Goal: Transaction & Acquisition: Purchase product/service

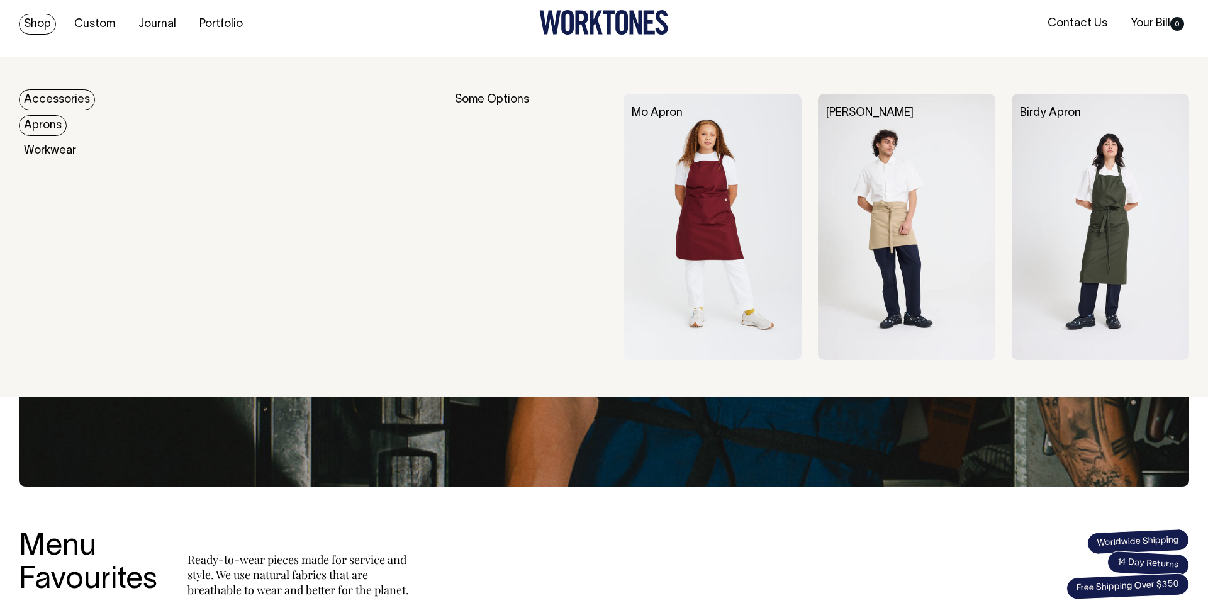
scroll to position [9, 0]
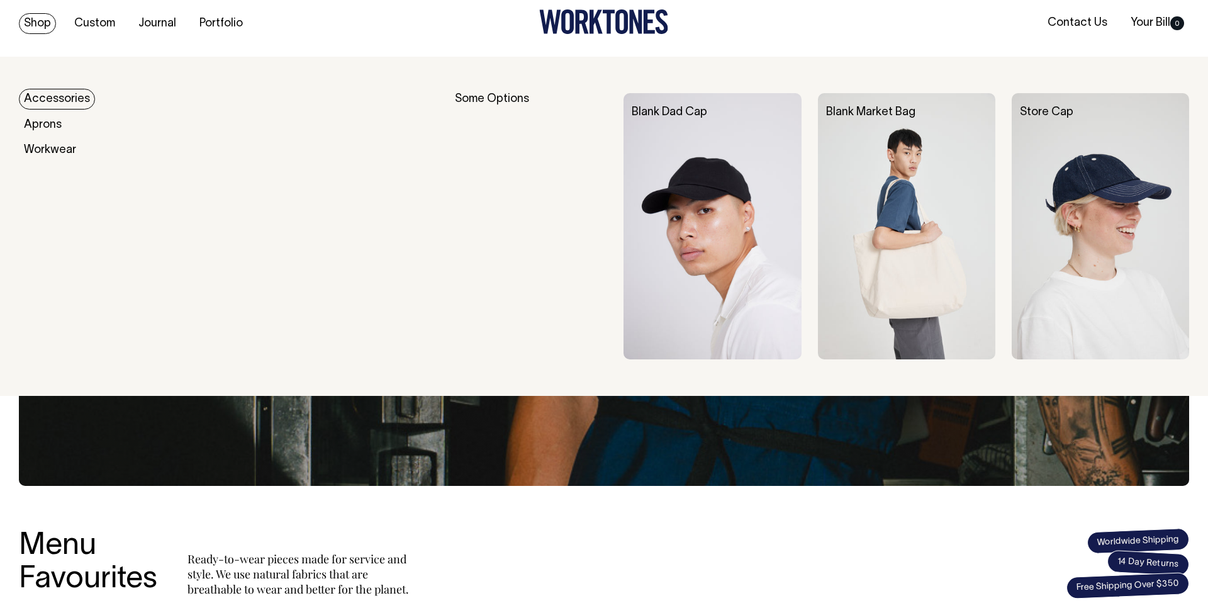
click at [885, 114] on link "Blank Market Bag" at bounding box center [870, 112] width 89 height 11
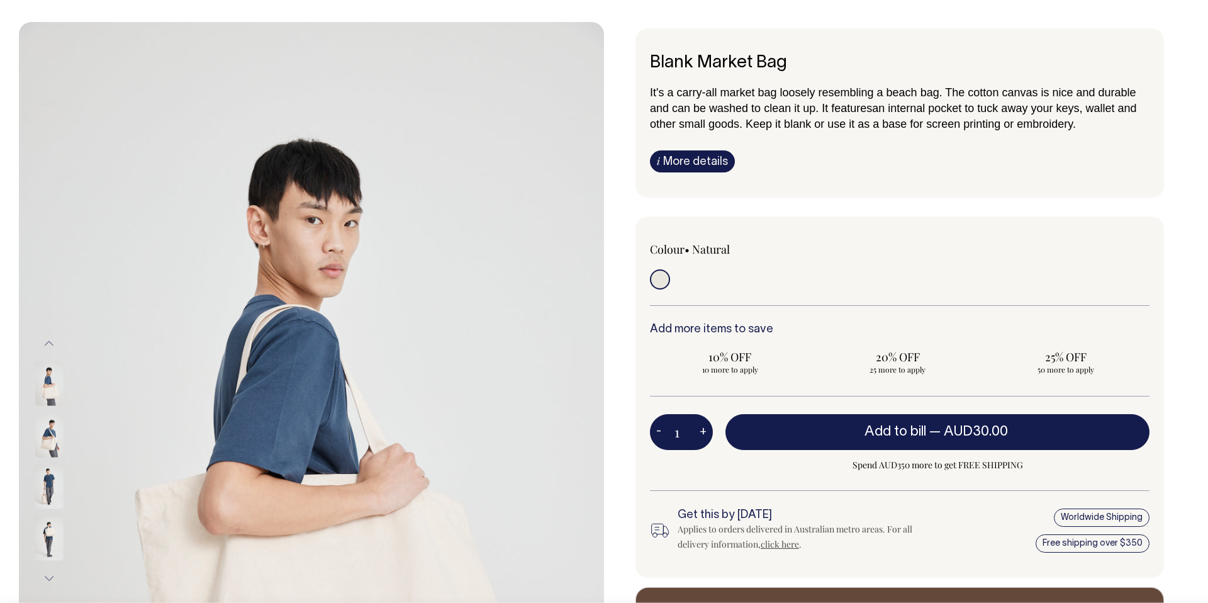
scroll to position [44, 0]
click at [706, 165] on link "i More details" at bounding box center [692, 161] width 85 height 22
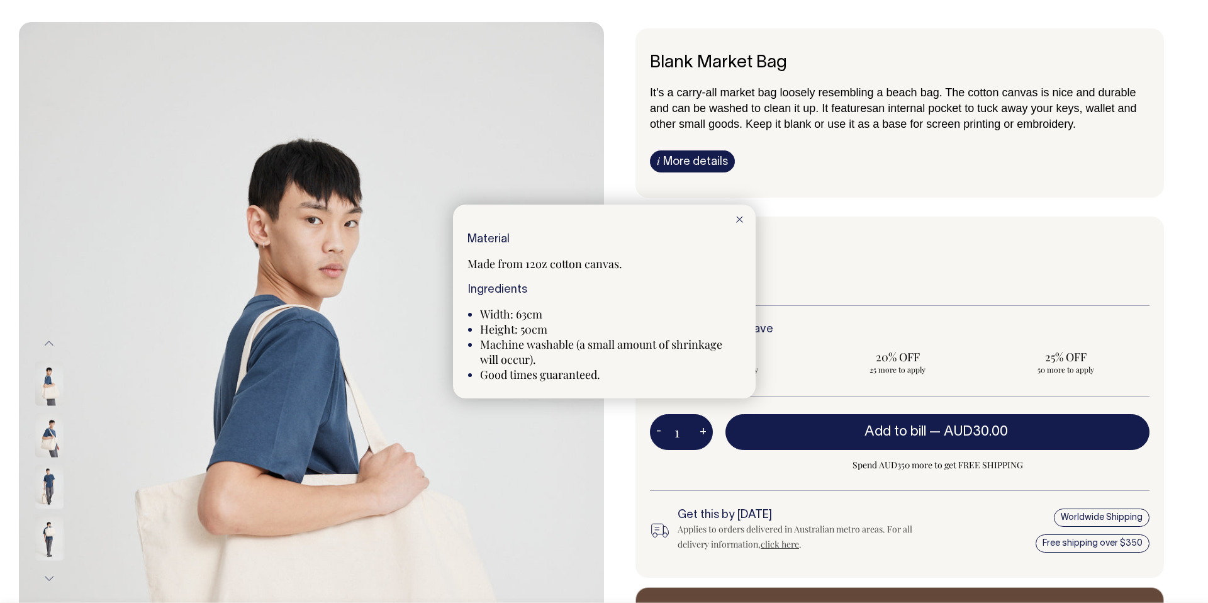
click at [573, 123] on div at bounding box center [604, 301] width 1208 height 603
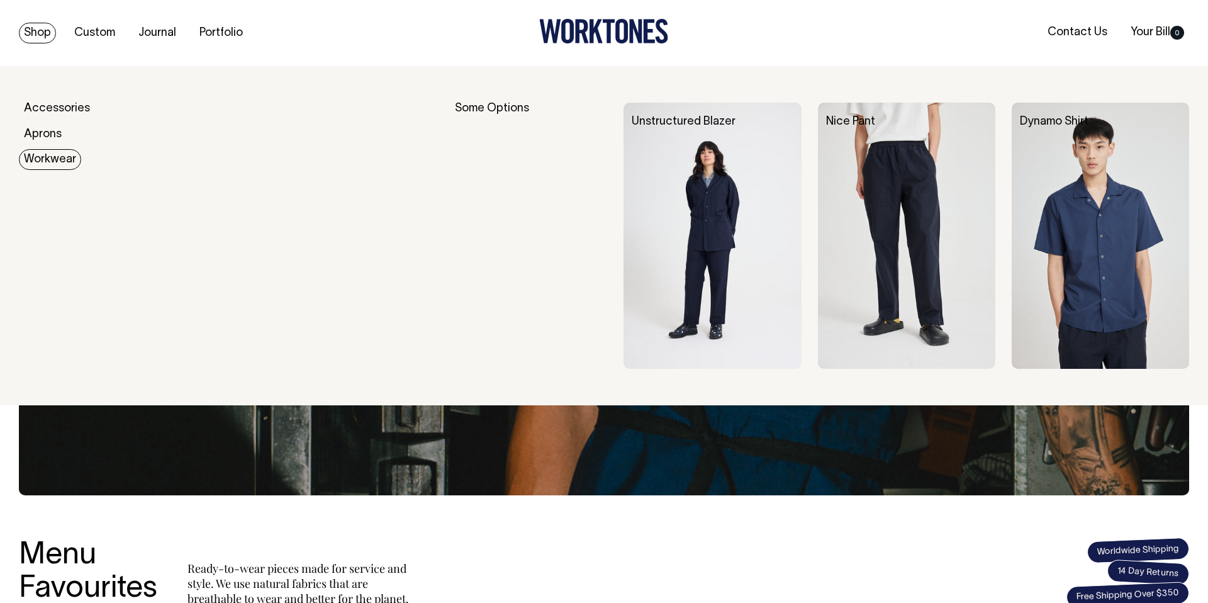
click at [54, 156] on link "Workwear" at bounding box center [50, 159] width 62 height 21
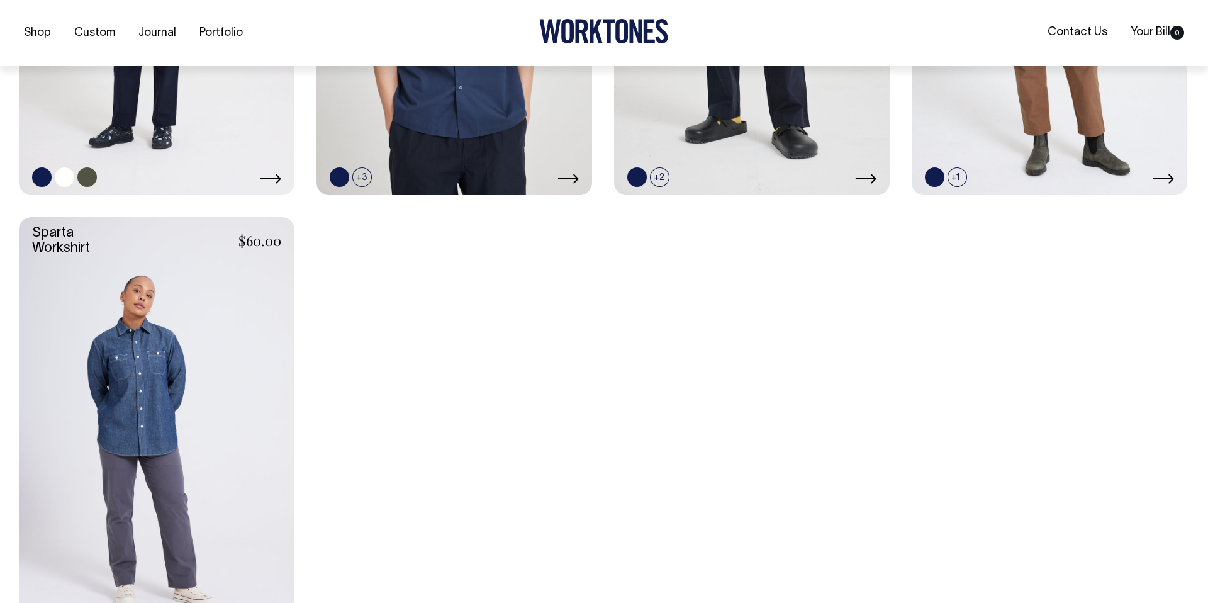
scroll to position [828, 0]
click at [66, 179] on link at bounding box center [65, 177] width 20 height 20
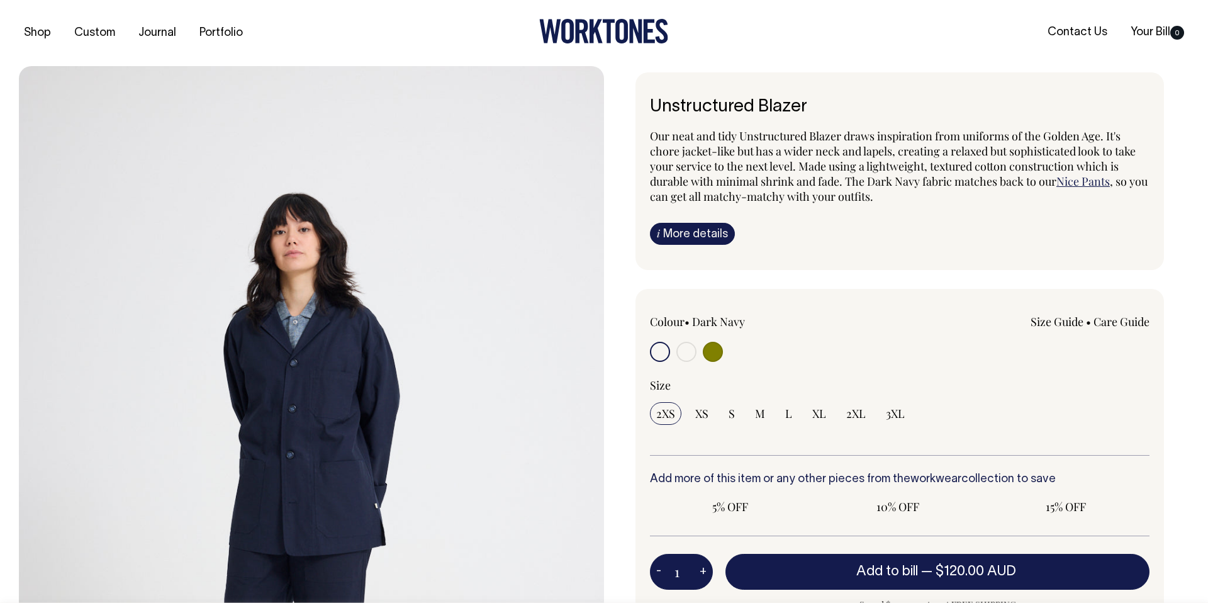
radio input "true"
radio input "false"
radio input "true"
select select "Off-White"
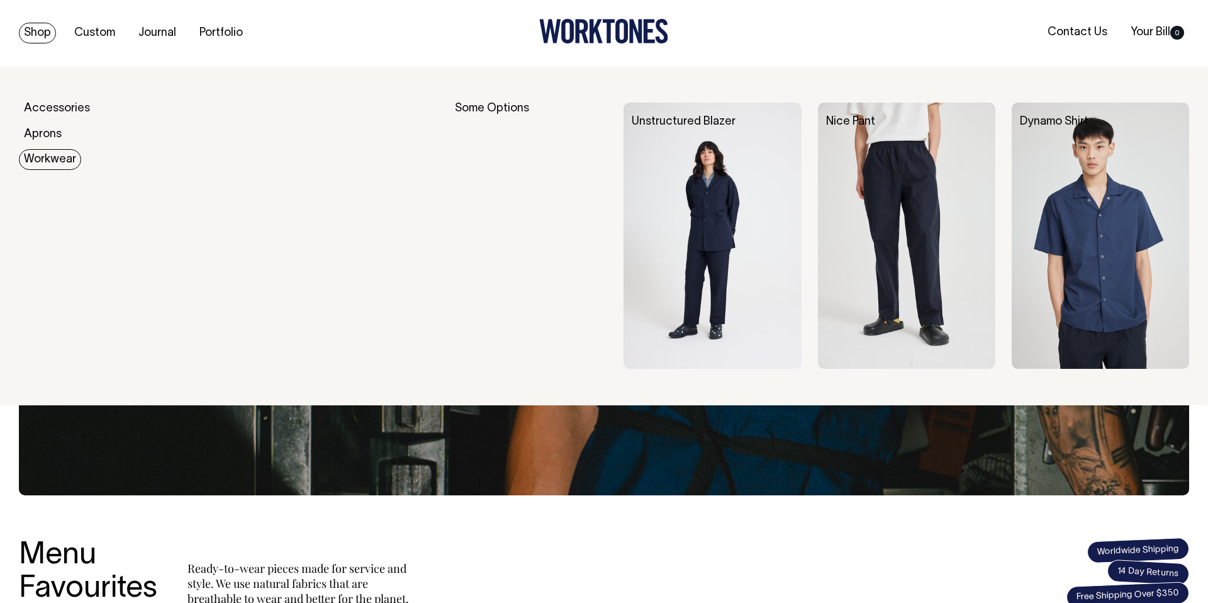
click at [51, 157] on link "Workwear" at bounding box center [50, 159] width 62 height 21
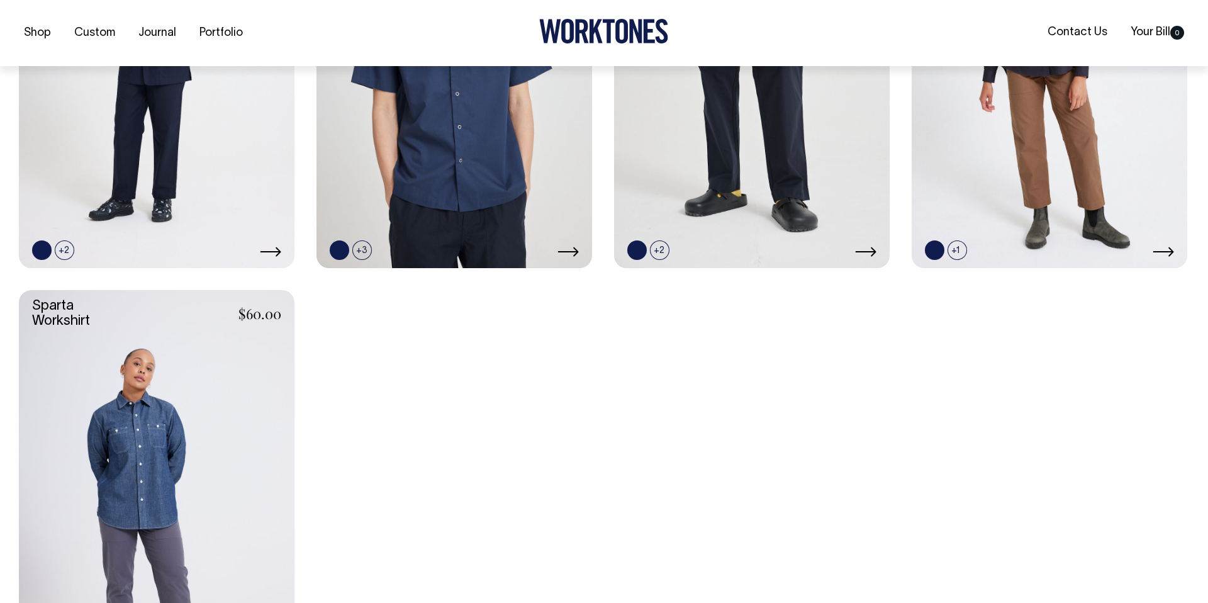
click at [98, 376] on link at bounding box center [157, 496] width 276 height 413
